Goal: Task Accomplishment & Management: Complete application form

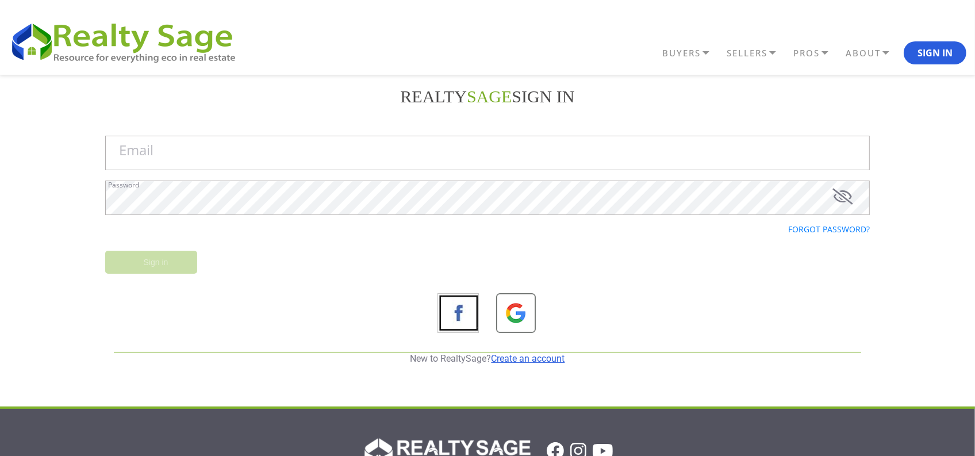
click at [528, 354] on link "Create an account" at bounding box center [529, 358] width 74 height 11
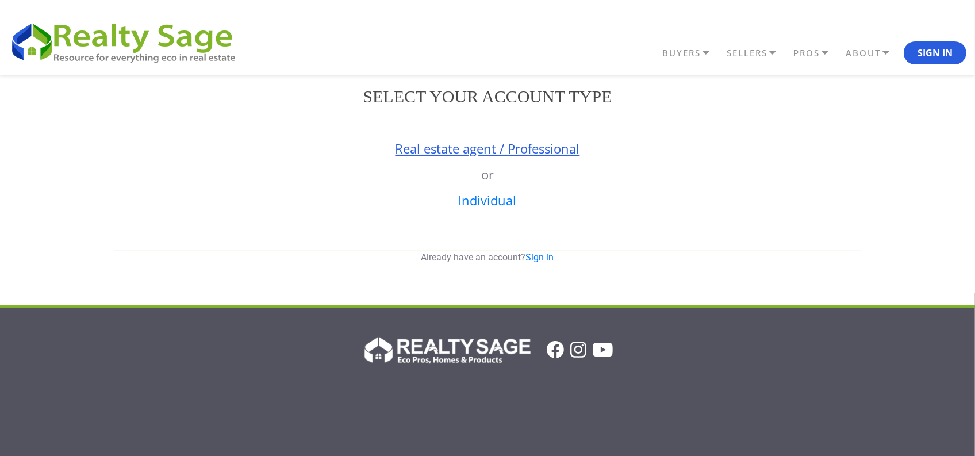
click at [463, 154] on link "Real estate agent / Professional" at bounding box center [488, 148] width 185 height 17
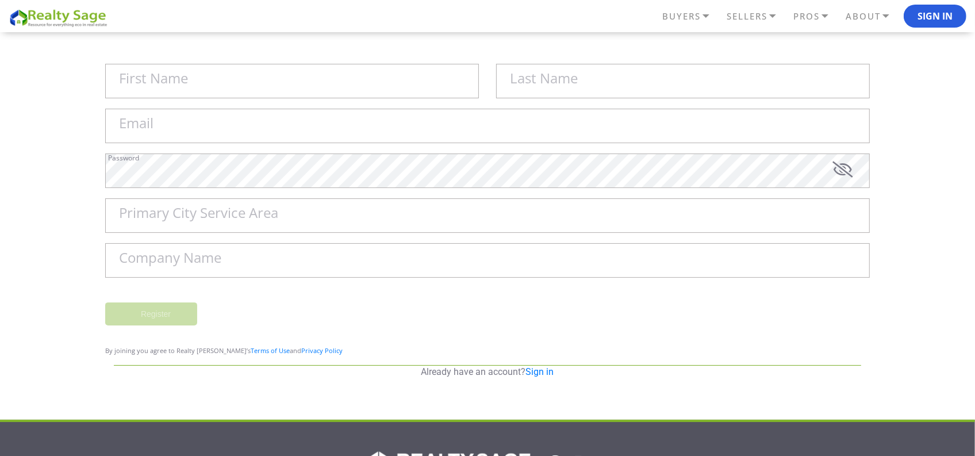
scroll to position [144, 0]
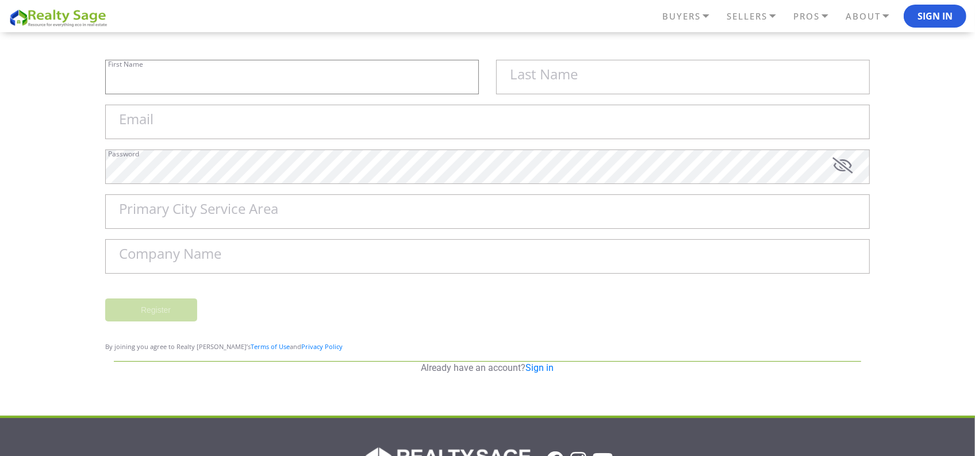
type input "Sell My House Fast [GEOGRAPHIC_DATA] | As"
type input "Is Cash Home Buyers Gallatin"
type input "[EMAIL_ADDRESS][DOMAIN_NAME]"
type input "Gallatin"
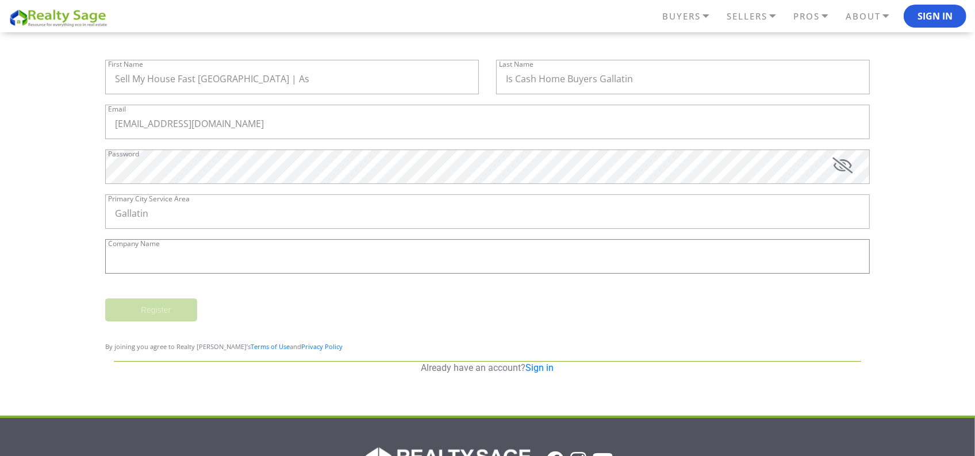
type input "Sell My House Fast [GEOGRAPHIC_DATA] | As Is Cash Home Buyers Gallatin"
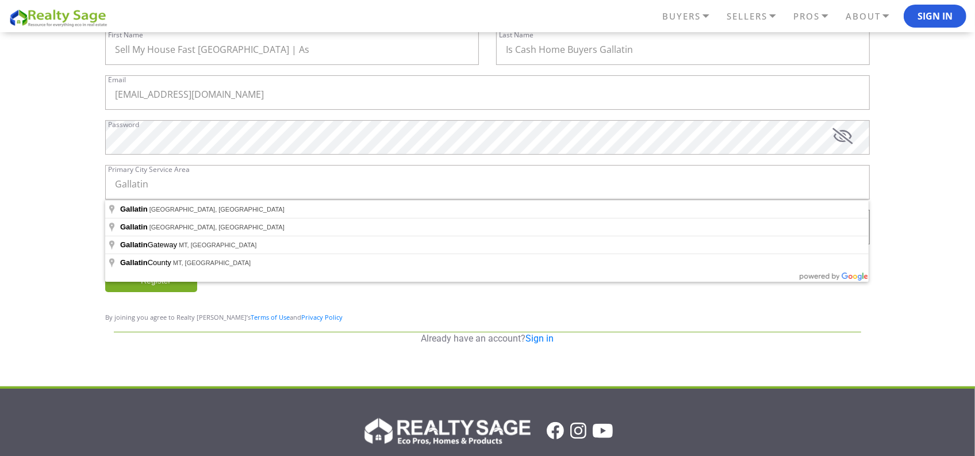
scroll to position [164, 0]
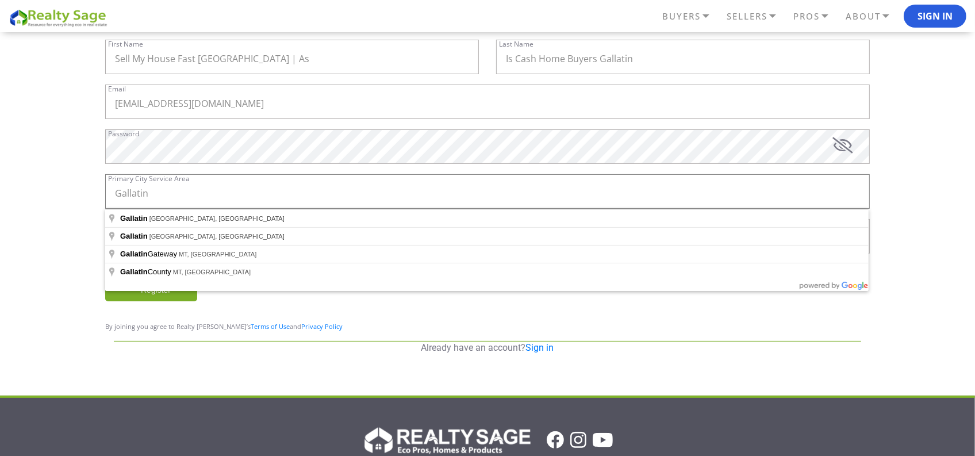
click at [202, 187] on input "Gallatin" at bounding box center [487, 191] width 765 height 34
type input "[GEOGRAPHIC_DATA], [GEOGRAPHIC_DATA], [GEOGRAPHIC_DATA]"
